Goal: Information Seeking & Learning: Learn about a topic

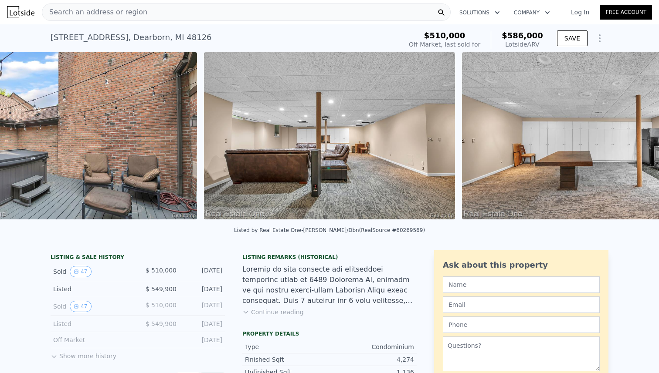
scroll to position [0, 10208]
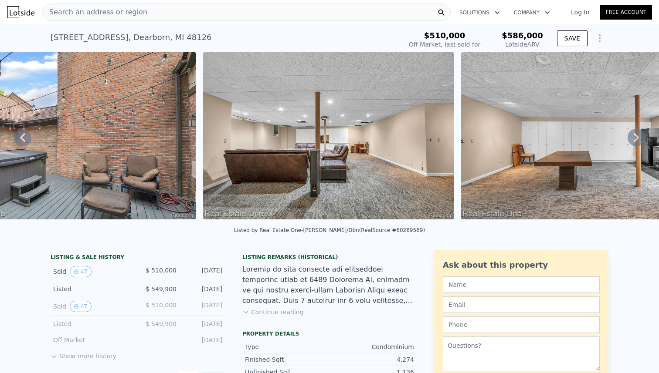
click at [101, 124] on img at bounding box center [70, 135] width 251 height 167
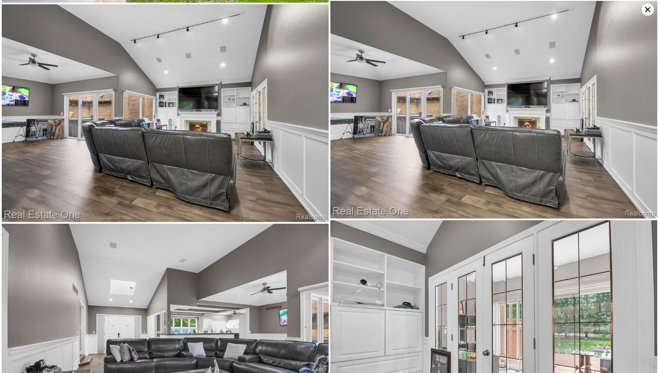
scroll to position [1316, 0]
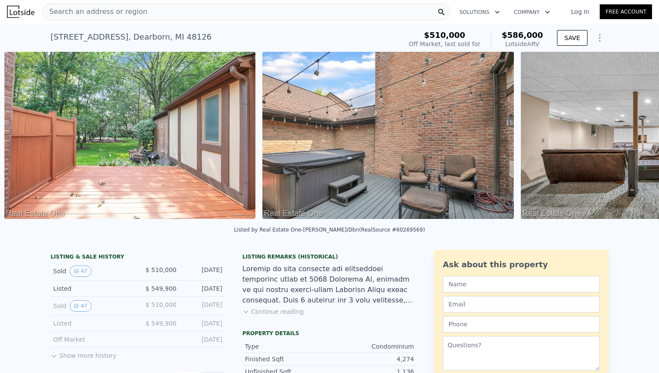
scroll to position [0, 9949]
click at [344, 100] on img at bounding box center [387, 135] width 251 height 167
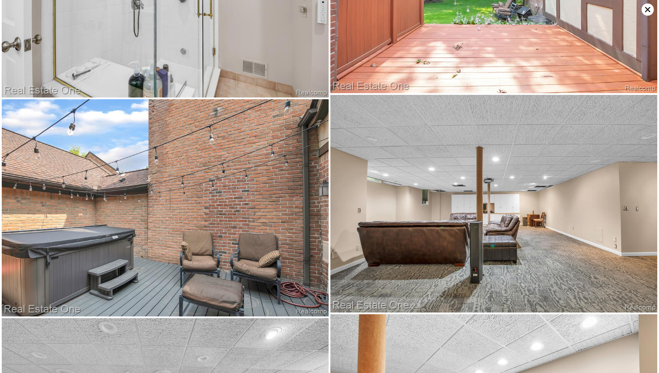
scroll to position [4168, 0]
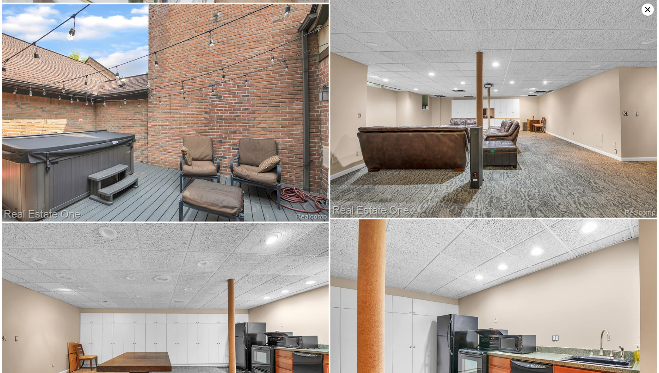
click at [291, 55] on img at bounding box center [165, 113] width 327 height 218
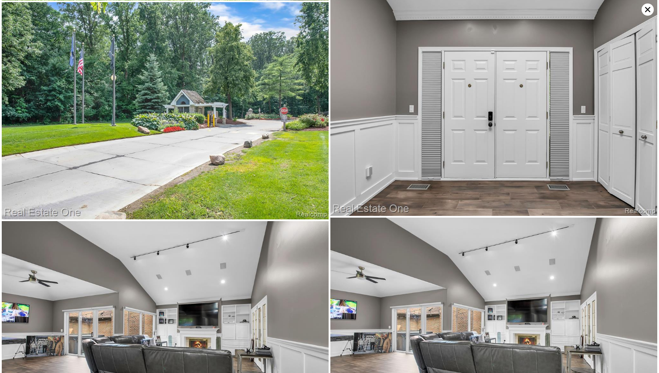
scroll to position [1097, 0]
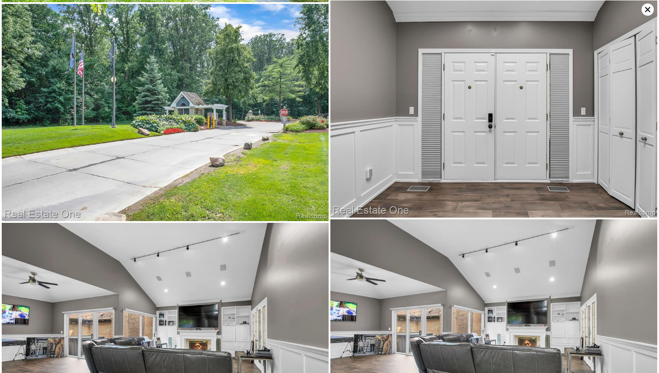
click at [646, 7] on icon at bounding box center [647, 9] width 12 height 12
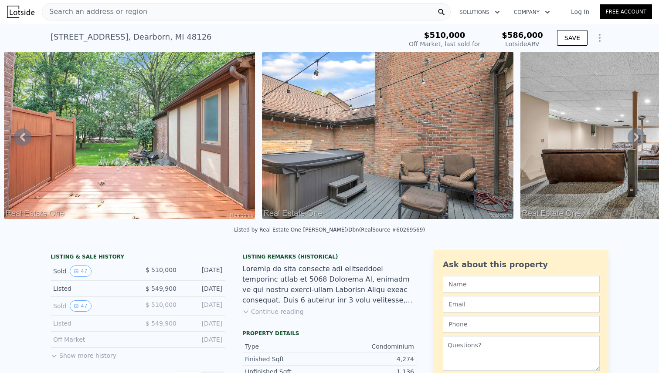
scroll to position [55, 0]
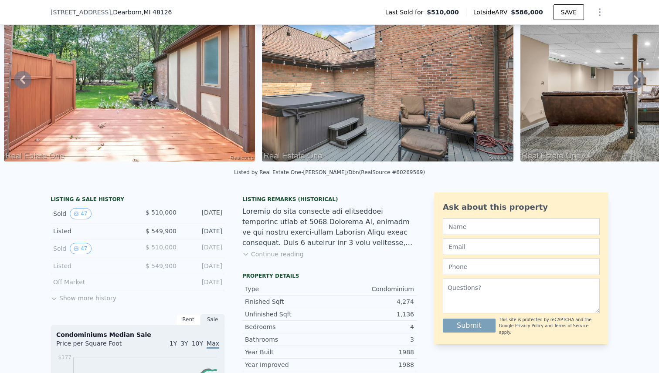
click at [283, 251] on button "Continue reading" at bounding box center [272, 254] width 61 height 9
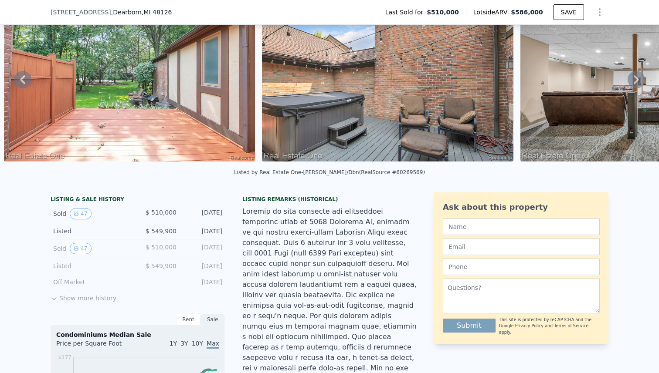
click at [345, 213] on div at bounding box center [329, 369] width 174 height 324
drag, startPoint x: 345, startPoint y: 213, endPoint x: 375, endPoint y: 213, distance: 30.1
click at [375, 213] on div at bounding box center [329, 369] width 174 height 324
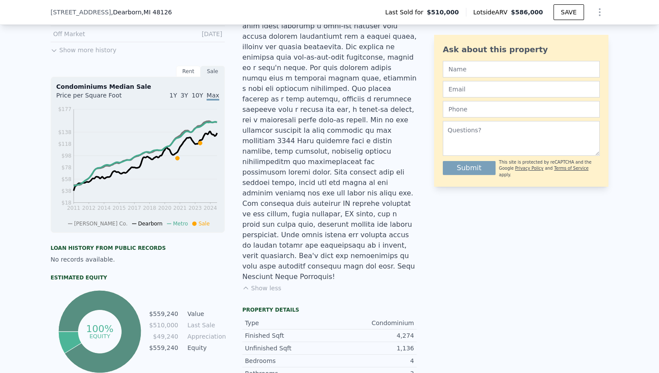
scroll to position [314, 0]
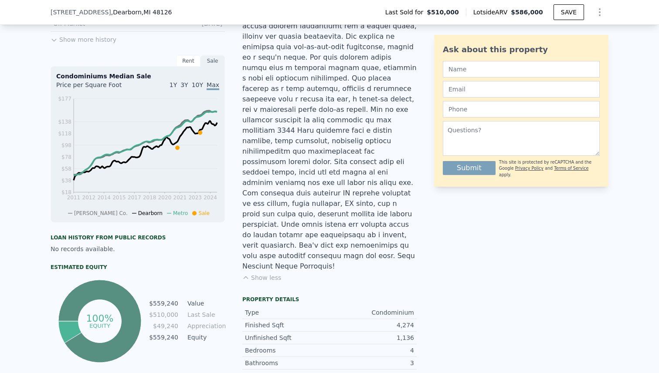
click at [189, 63] on div "Rent" at bounding box center [188, 60] width 24 height 11
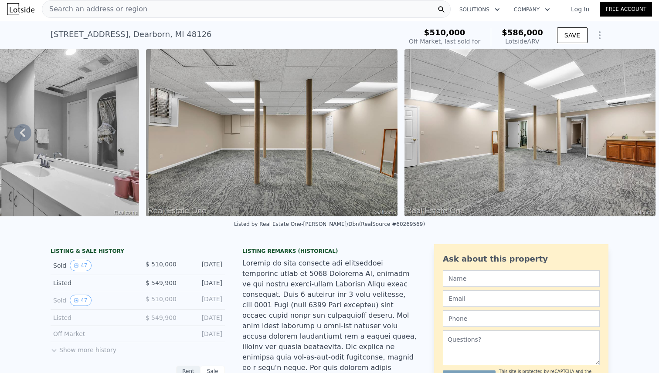
scroll to position [0, 0]
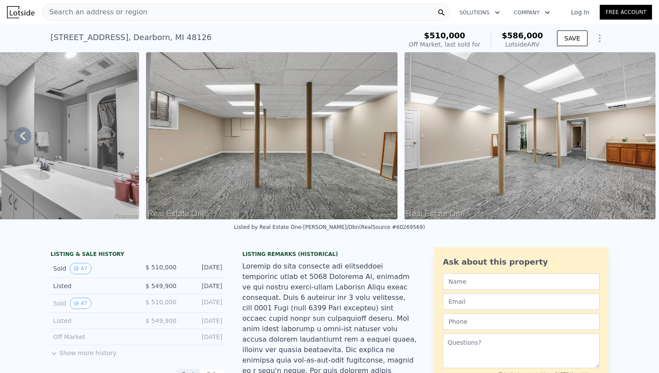
click at [597, 31] on button "Show Options" at bounding box center [599, 38] width 17 height 17
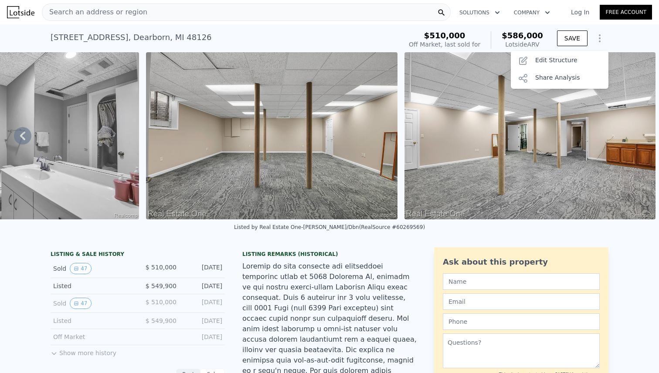
click at [600, 37] on icon "Show Options" at bounding box center [599, 38] width 10 height 10
